Goal: Check status: Check status

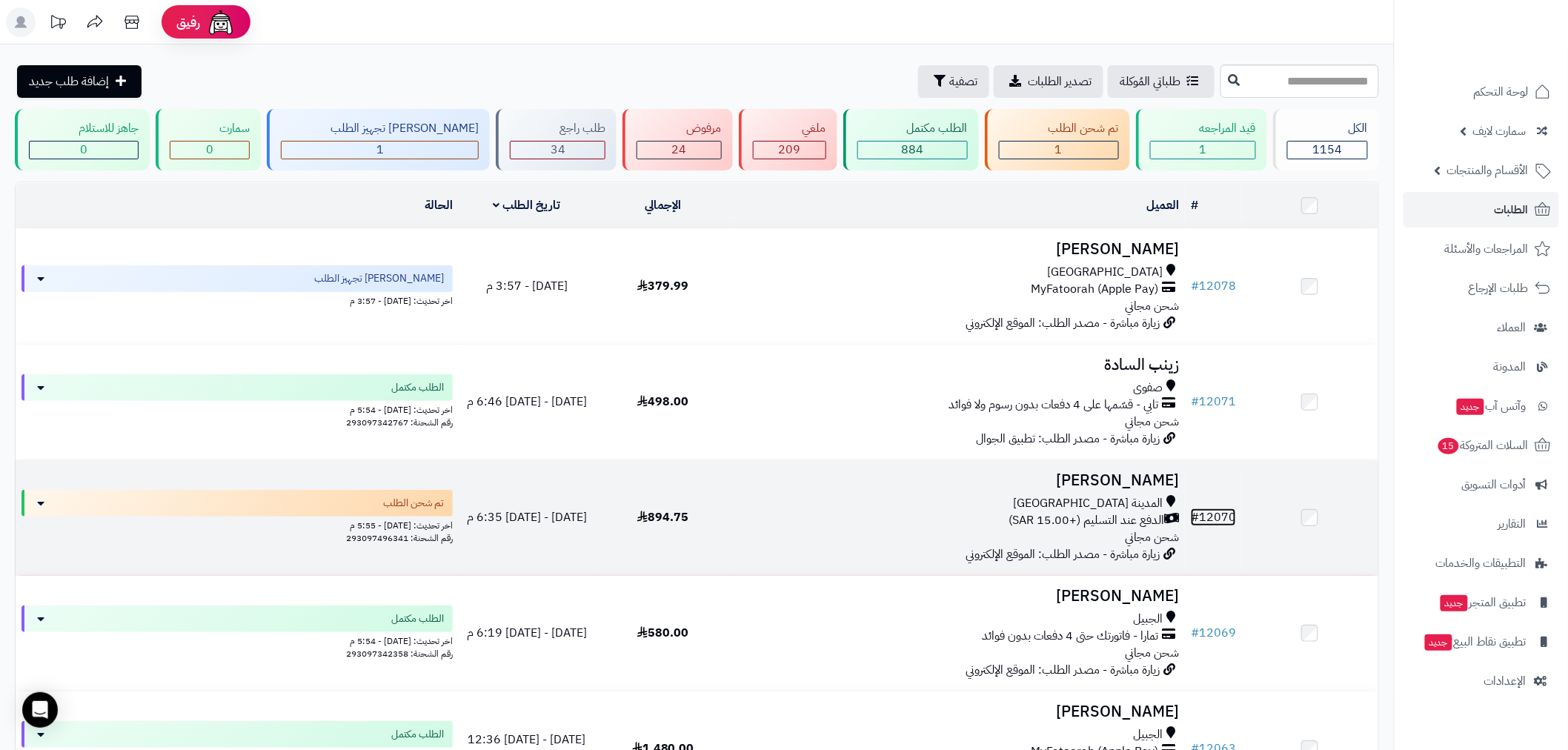
click at [1217, 514] on link "# 12070" at bounding box center [1213, 516] width 45 height 18
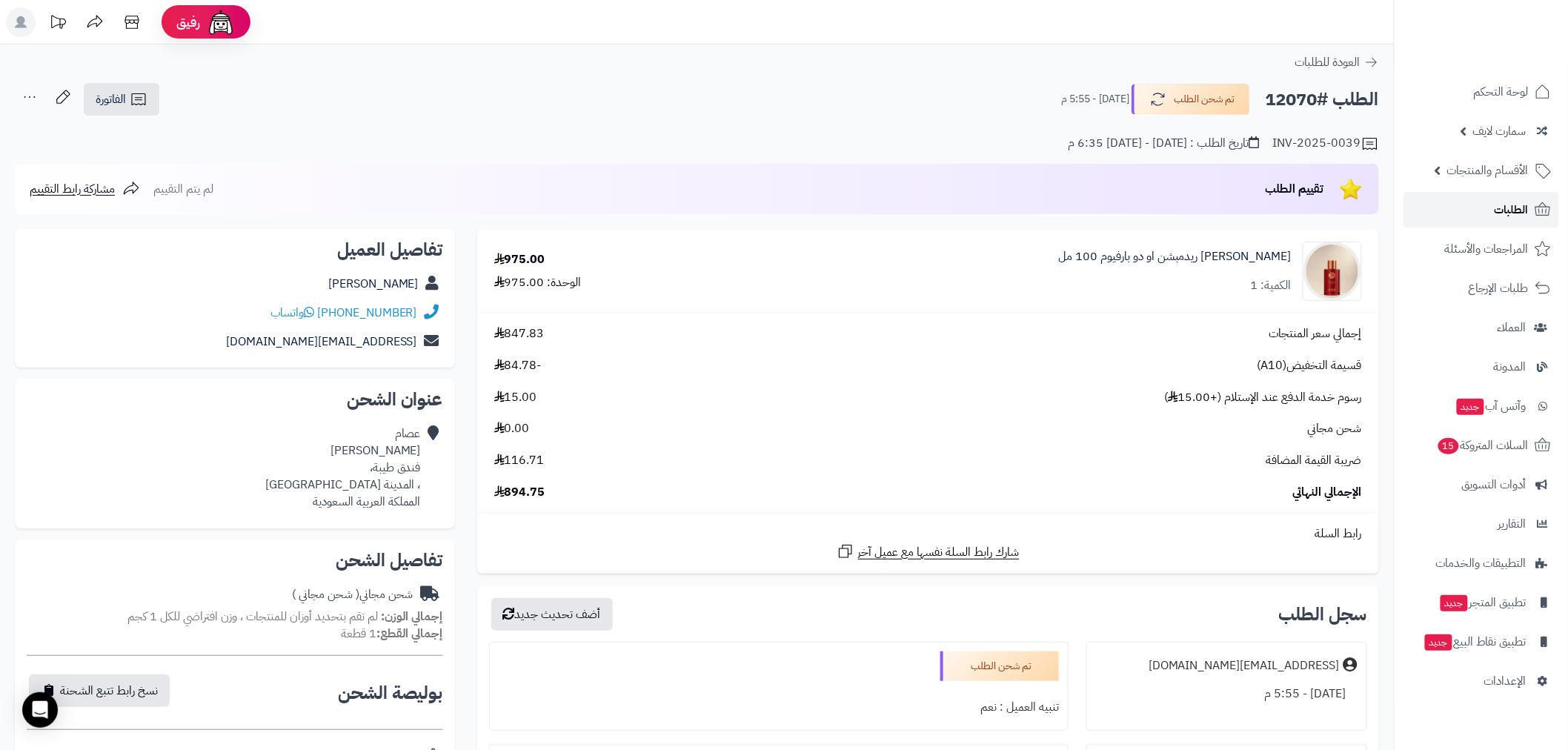
click at [1510, 216] on span "الطلبات" at bounding box center [1511, 210] width 34 height 20
